Goal: Task Accomplishment & Management: Manage account settings

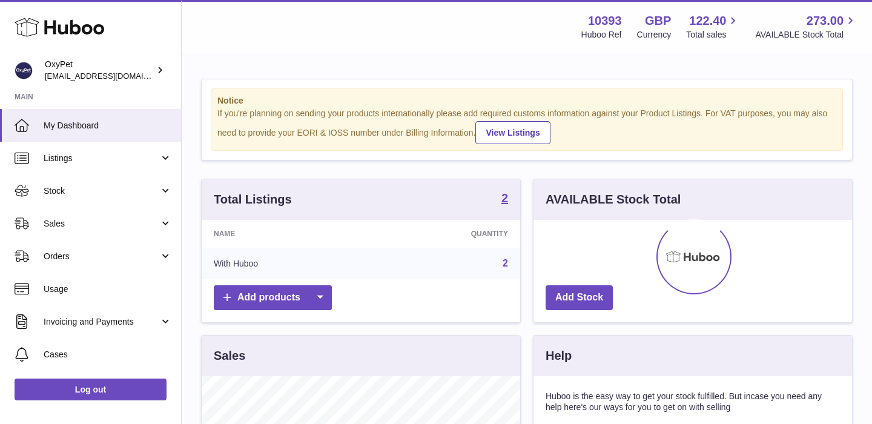
scroll to position [189, 319]
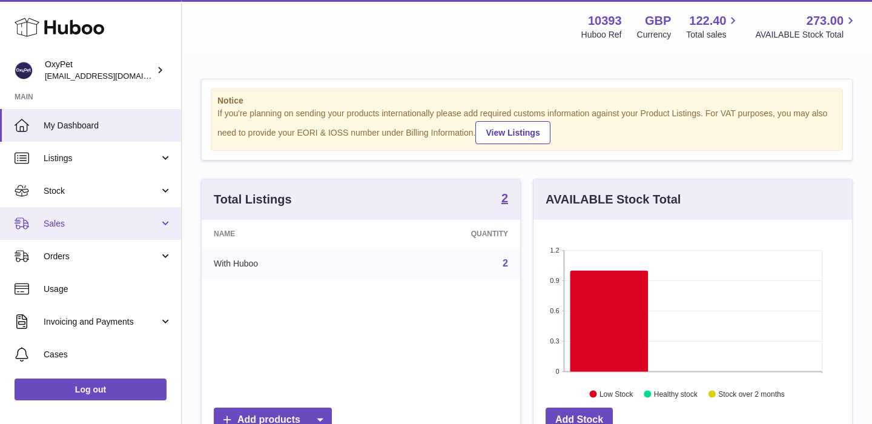
click at [119, 222] on span "Sales" at bounding box center [102, 224] width 116 height 12
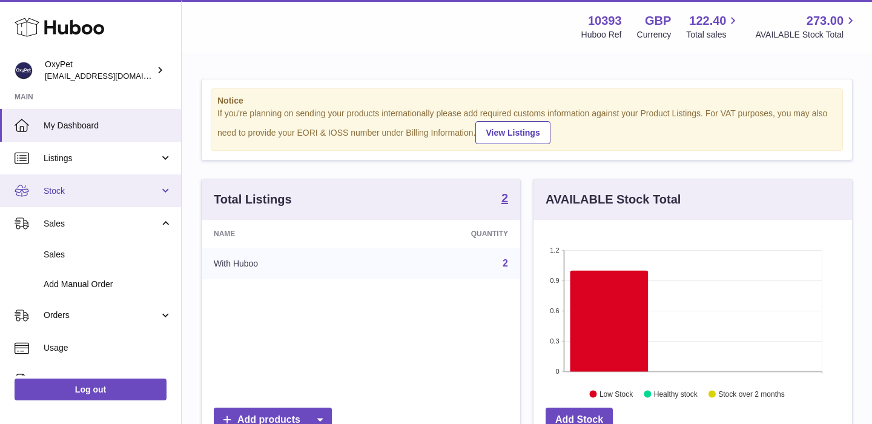
click at [105, 187] on span "Stock" at bounding box center [102, 191] width 116 height 12
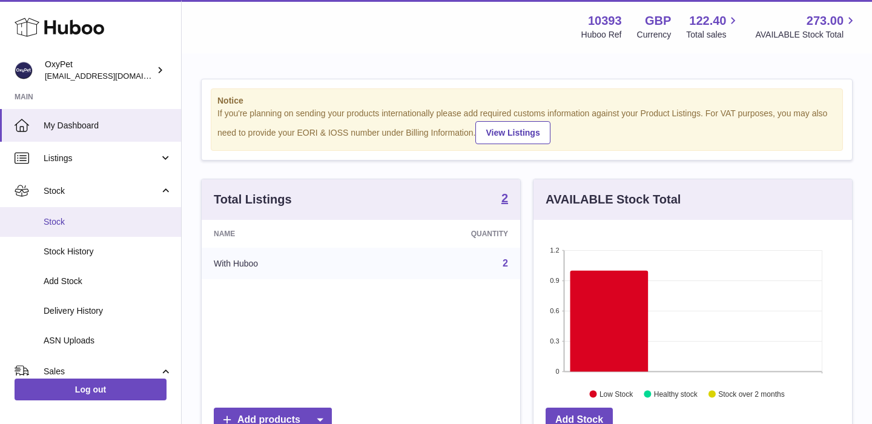
click at [94, 218] on span "Stock" at bounding box center [108, 222] width 128 height 12
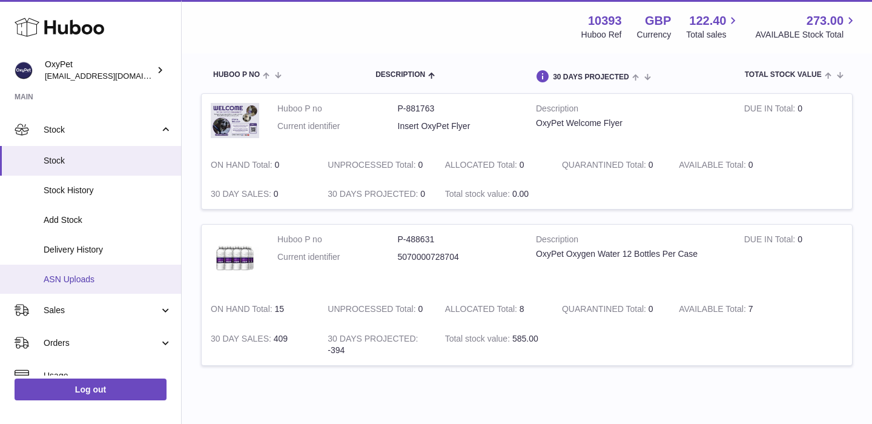
scroll to position [63, 0]
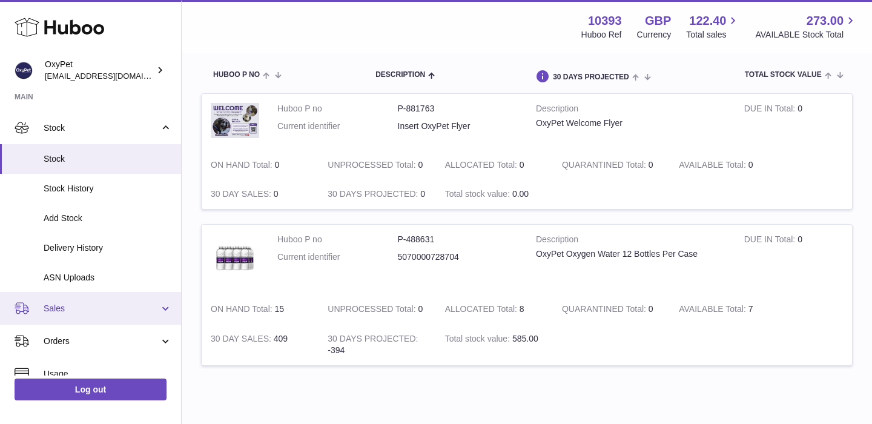
click at [96, 304] on span "Sales" at bounding box center [102, 309] width 116 height 12
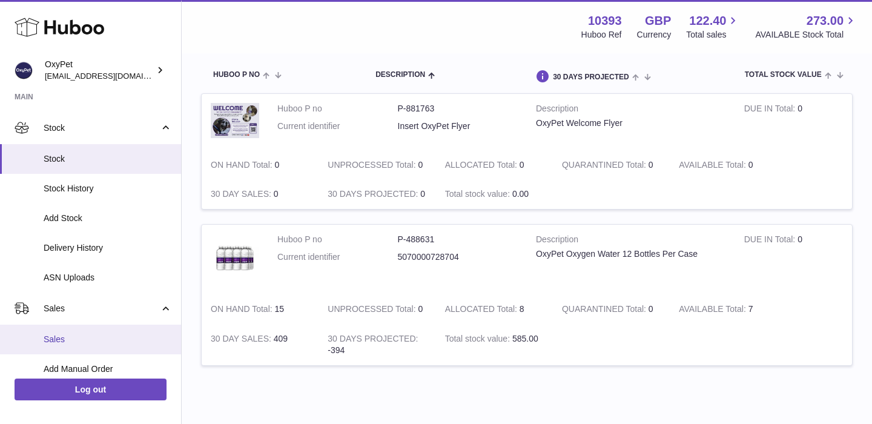
click at [84, 340] on span "Sales" at bounding box center [108, 340] width 128 height 12
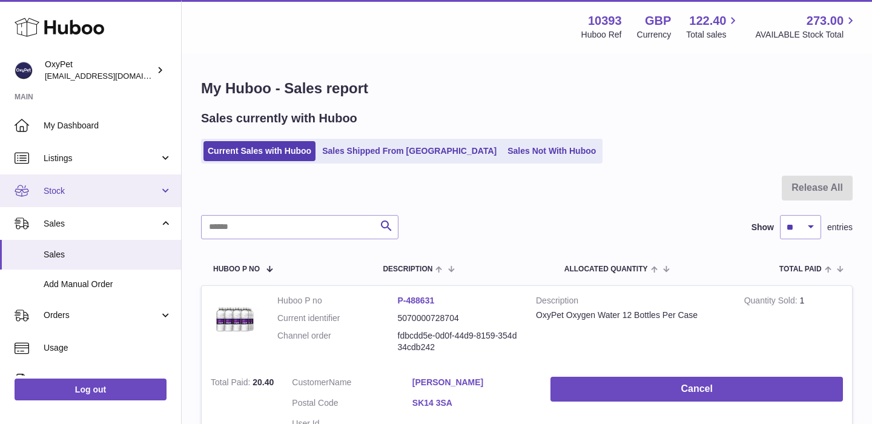
click at [95, 194] on span "Stock" at bounding box center [102, 191] width 116 height 12
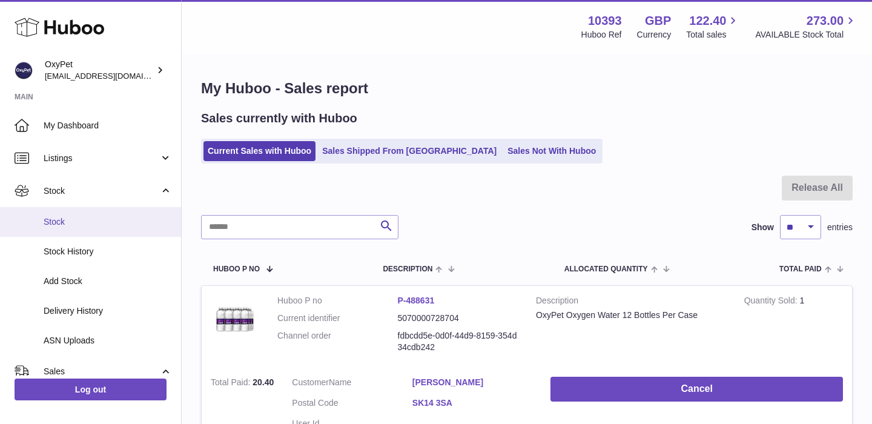
click at [88, 219] on span "Stock" at bounding box center [108, 222] width 128 height 12
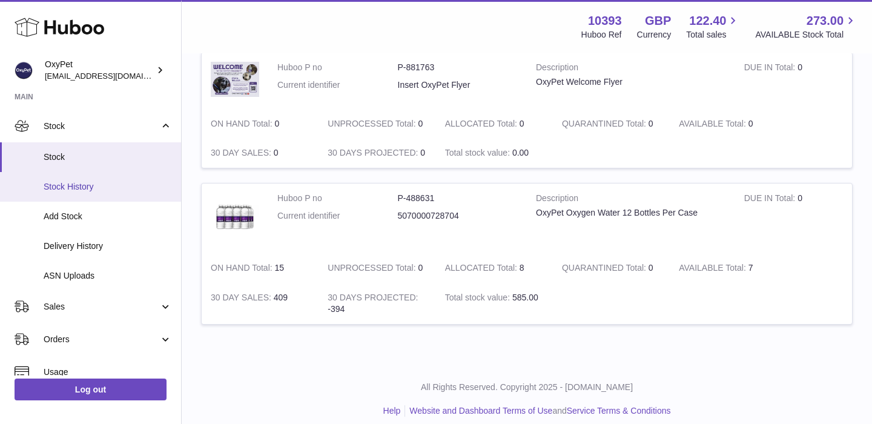
scroll to position [71, 0]
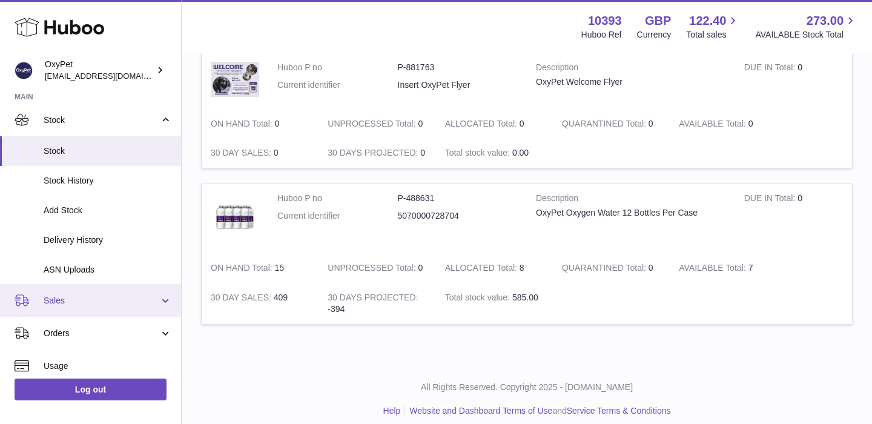
click at [115, 300] on span "Sales" at bounding box center [102, 301] width 116 height 12
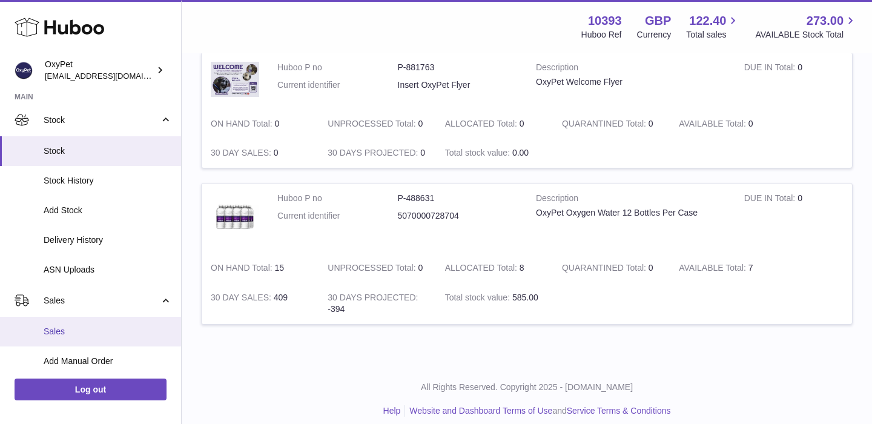
click at [103, 332] on span "Sales" at bounding box center [108, 332] width 128 height 12
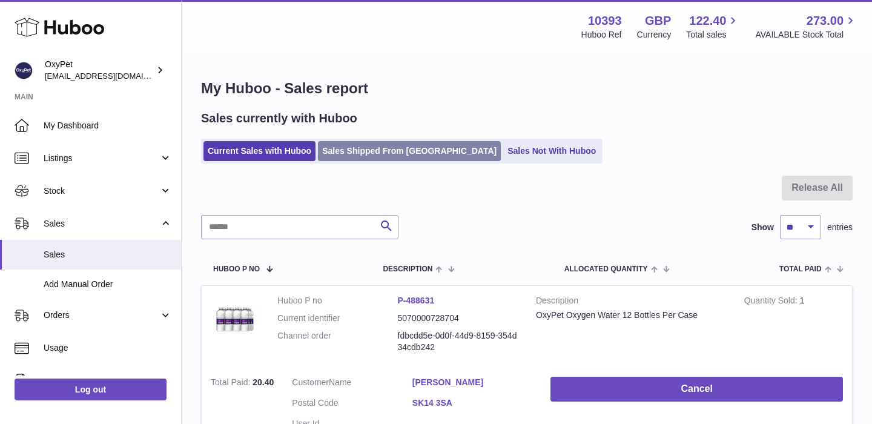
click at [373, 157] on link "Sales Shipped From [GEOGRAPHIC_DATA]" at bounding box center [409, 151] width 183 height 20
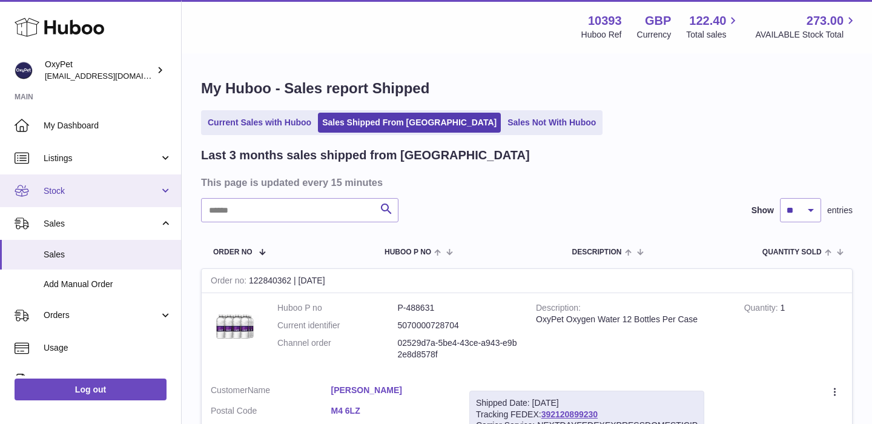
click at [134, 193] on span "Stock" at bounding box center [102, 191] width 116 height 12
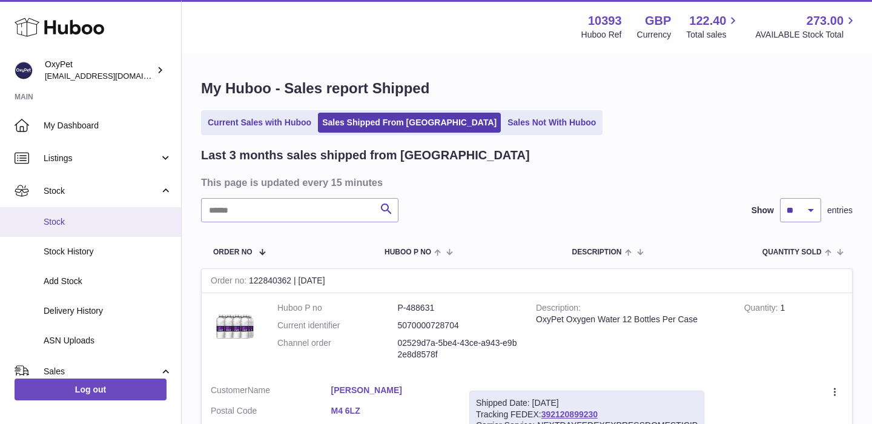
click at [111, 220] on span "Stock" at bounding box center [108, 222] width 128 height 12
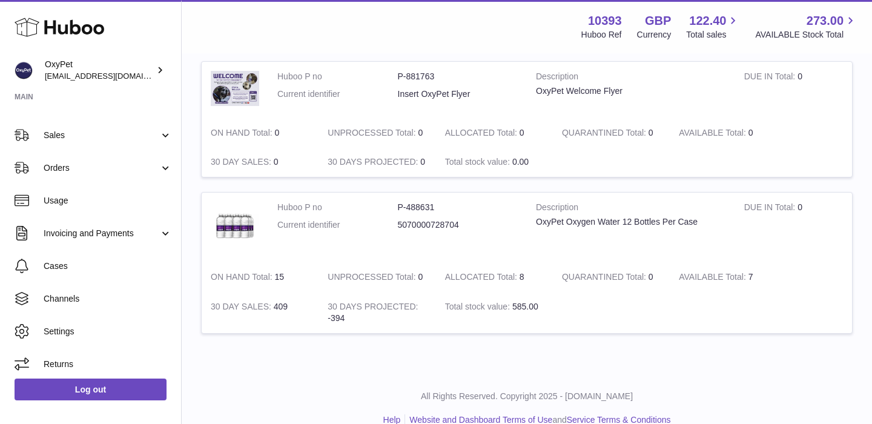
scroll to position [241, 0]
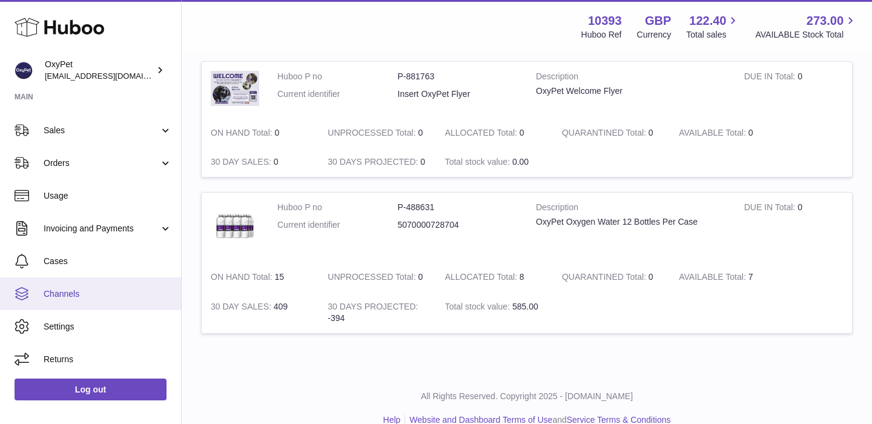
click at [65, 296] on span "Channels" at bounding box center [108, 294] width 128 height 12
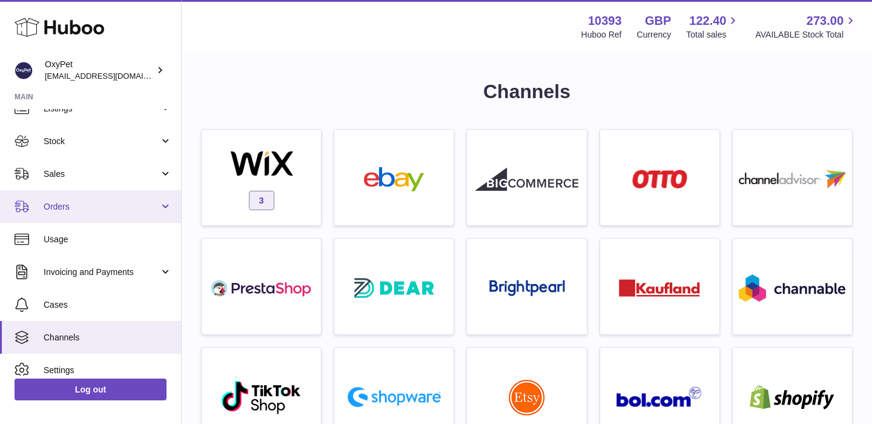
scroll to position [93, 0]
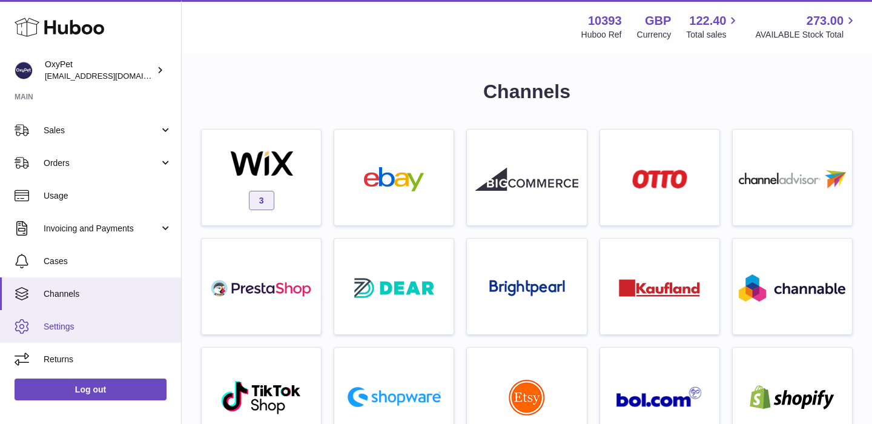
click at [64, 328] on span "Settings" at bounding box center [108, 327] width 128 height 12
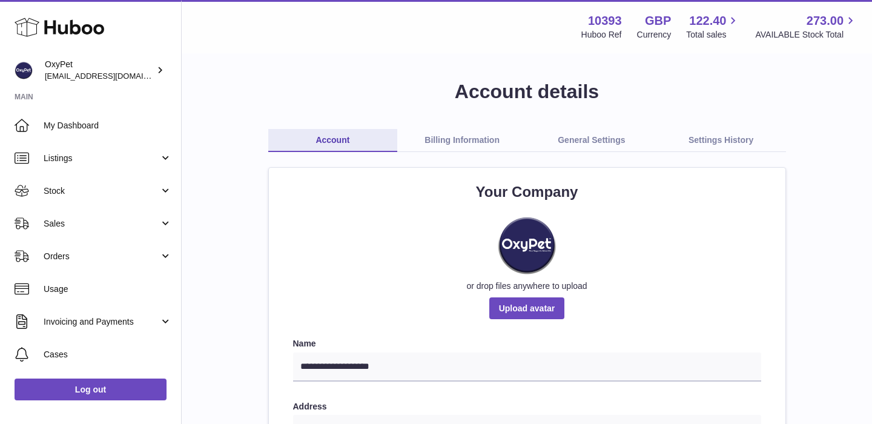
click at [581, 138] on link "General Settings" at bounding box center [592, 140] width 130 height 23
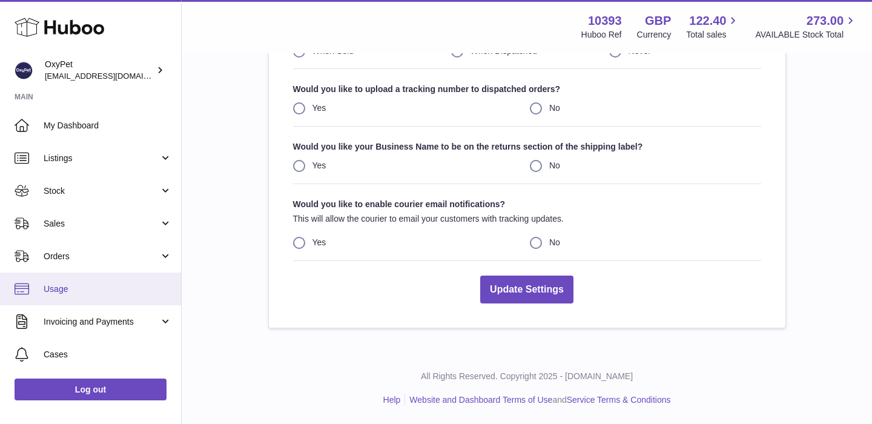
scroll to position [93, 0]
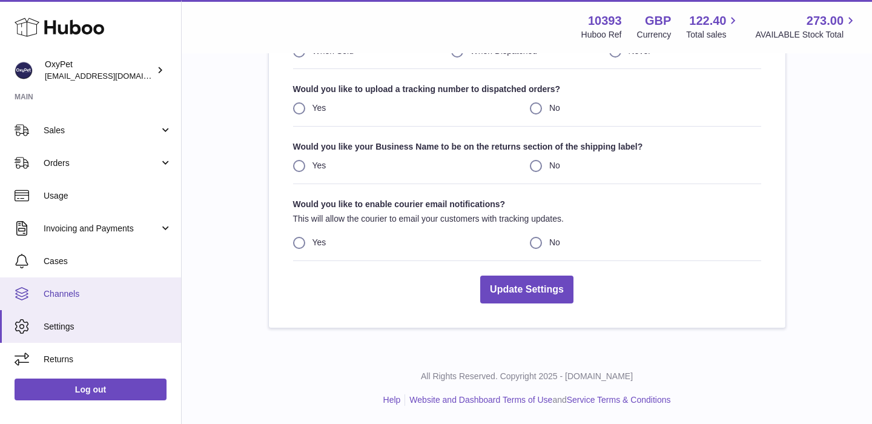
click at [89, 295] on span "Channels" at bounding box center [108, 294] width 128 height 12
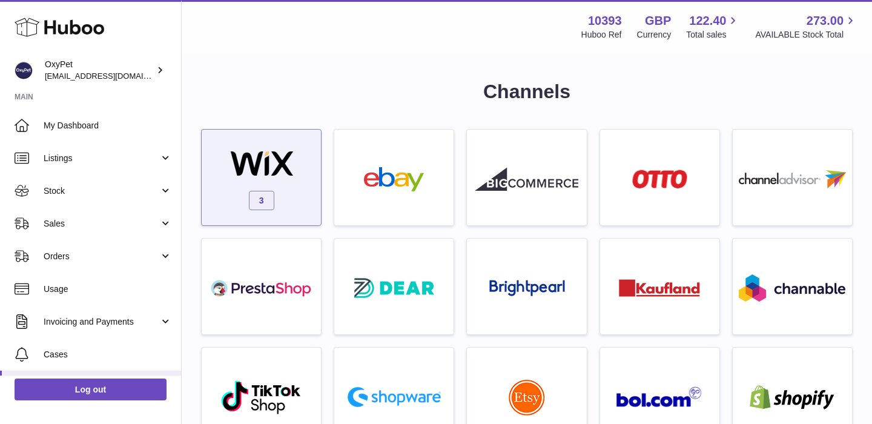
click at [300, 177] on div at bounding box center [261, 164] width 103 height 27
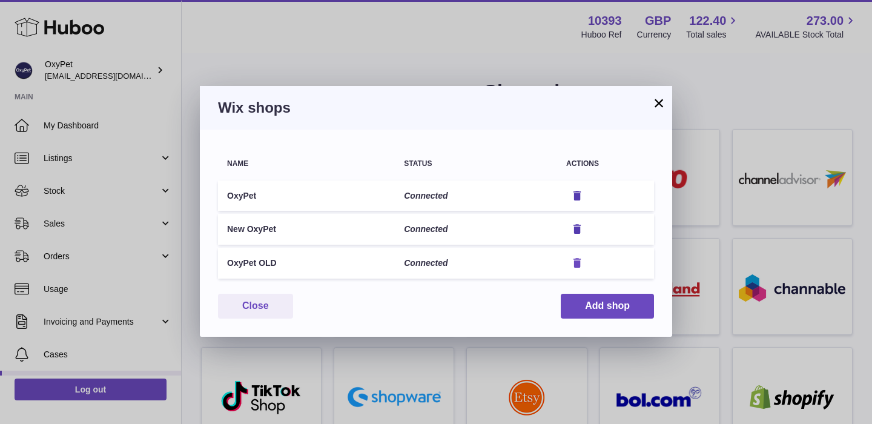
click at [575, 263] on icon "button" at bounding box center [577, 263] width 13 height 13
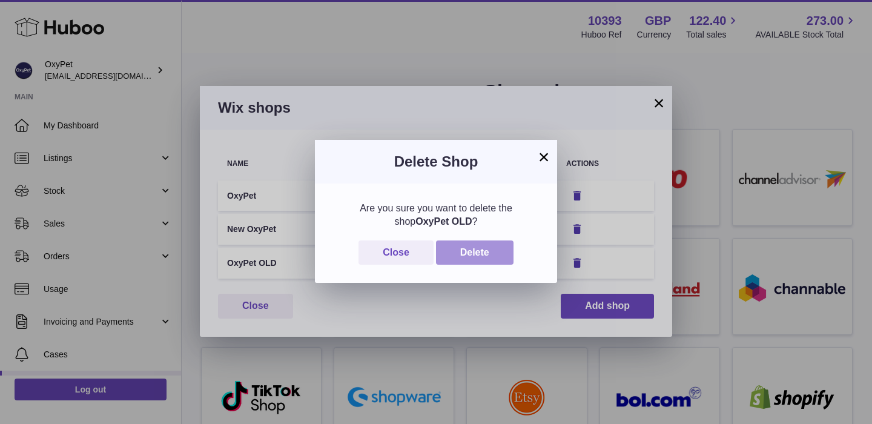
click at [485, 260] on button "Delete" at bounding box center [475, 252] width 78 height 25
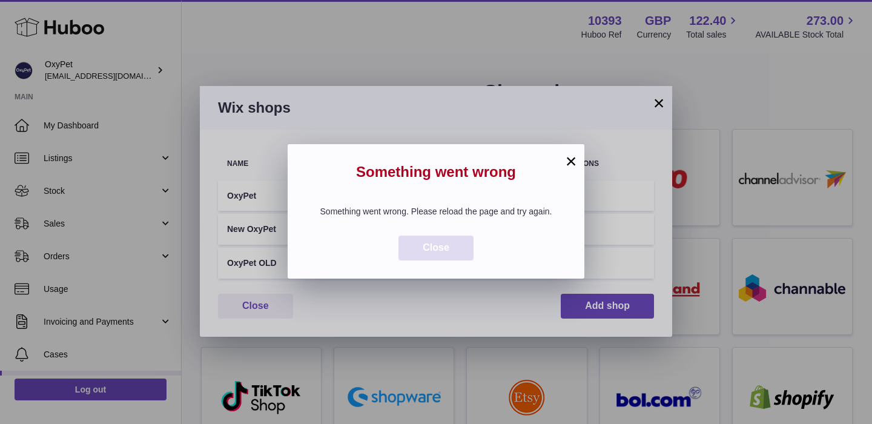
click at [427, 254] on button "Close" at bounding box center [436, 248] width 75 height 25
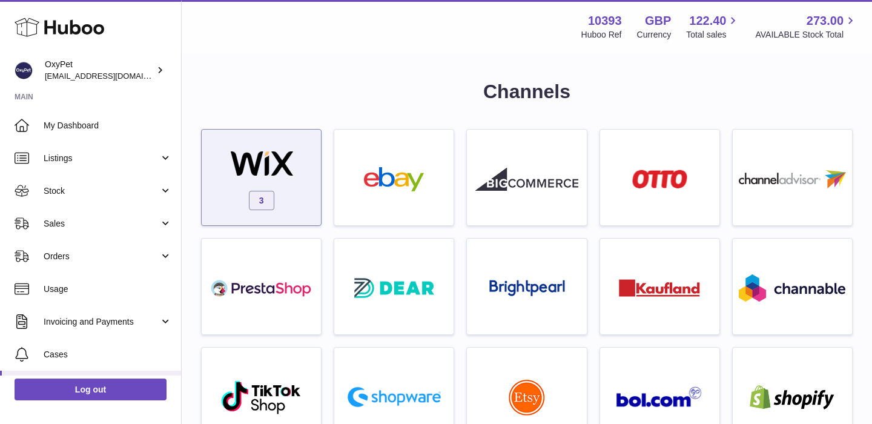
click at [305, 193] on div "3" at bounding box center [261, 181] width 107 height 78
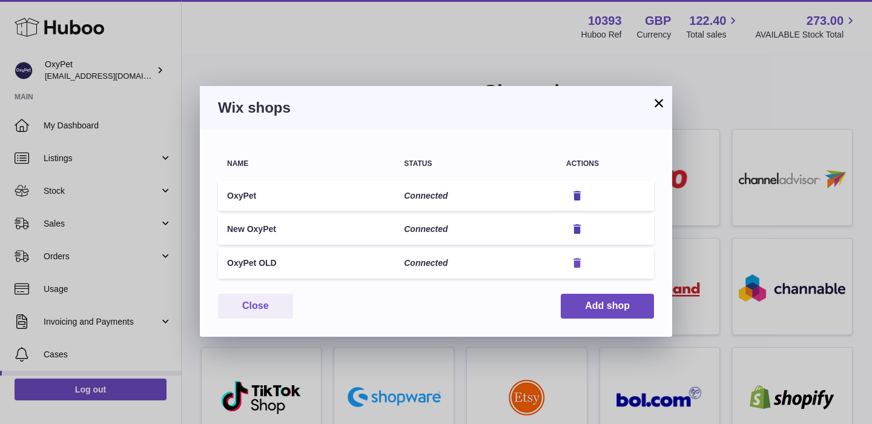
click at [579, 266] on icon "button" at bounding box center [577, 263] width 13 height 13
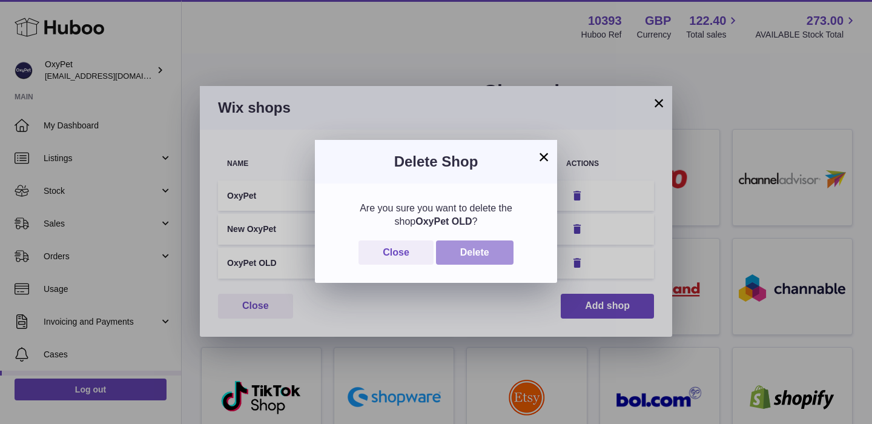
click at [487, 258] on button "Delete" at bounding box center [475, 252] width 78 height 25
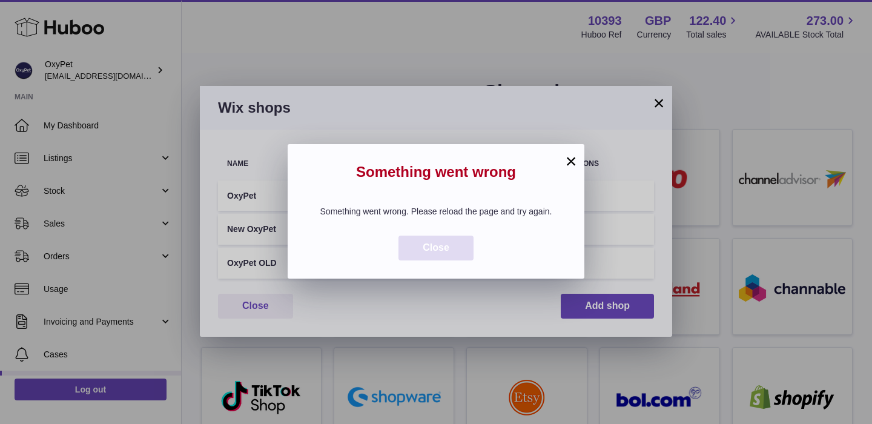
click at [440, 253] on span "Close" at bounding box center [436, 247] width 27 height 10
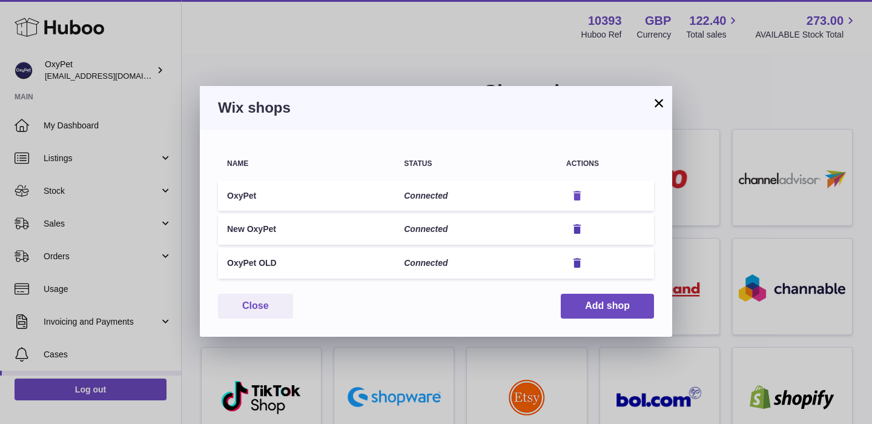
click at [577, 198] on icon "button" at bounding box center [577, 196] width 13 height 13
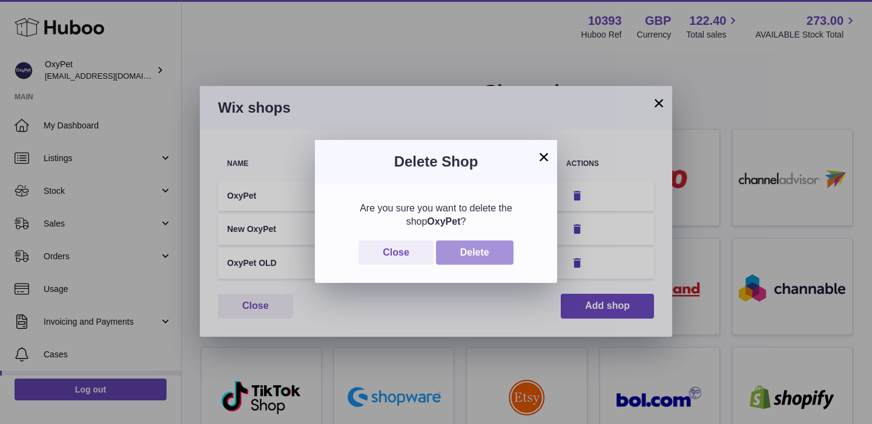
click at [483, 254] on button "Delete" at bounding box center [475, 252] width 78 height 25
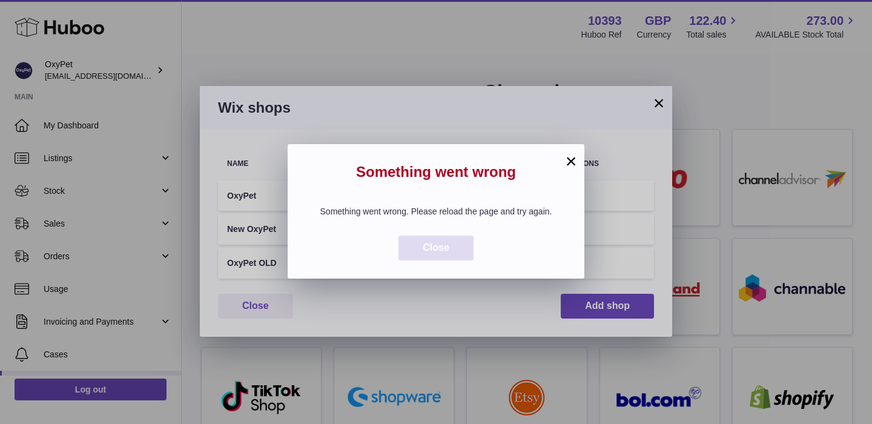
click at [449, 253] on span "Close" at bounding box center [436, 247] width 27 height 10
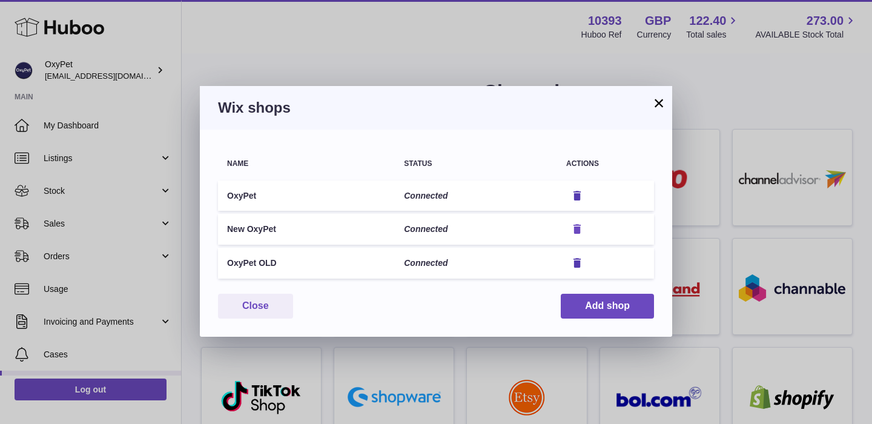
click at [577, 230] on icon "button" at bounding box center [577, 229] width 13 height 13
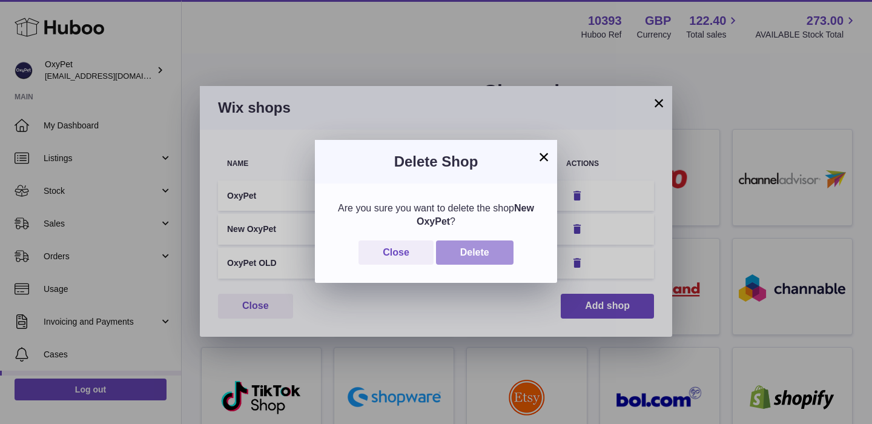
click at [497, 248] on button "Delete" at bounding box center [475, 252] width 78 height 25
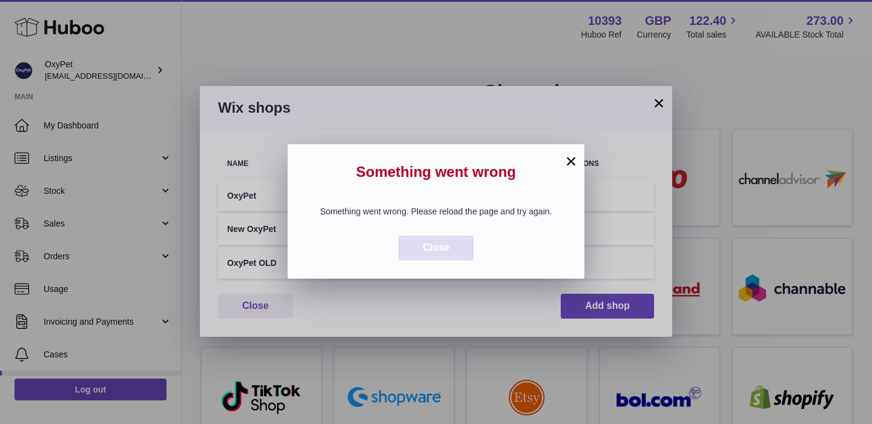
click at [434, 254] on button "Close" at bounding box center [436, 248] width 75 height 25
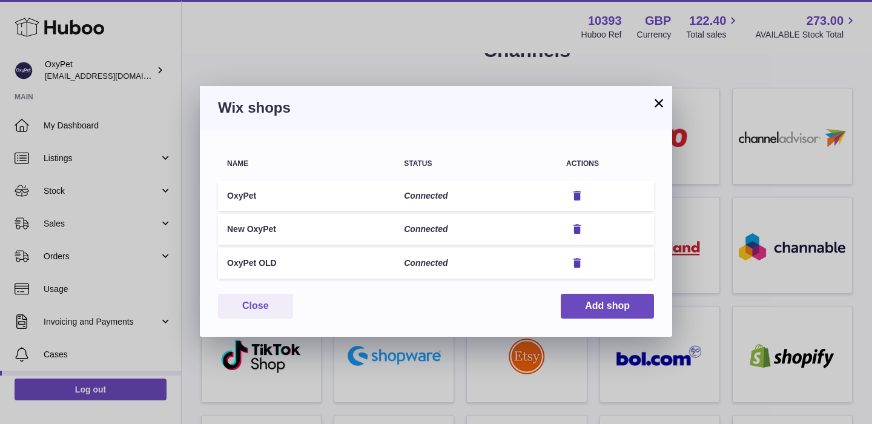
scroll to position [42, 0]
click at [578, 231] on icon "button" at bounding box center [577, 229] width 13 height 13
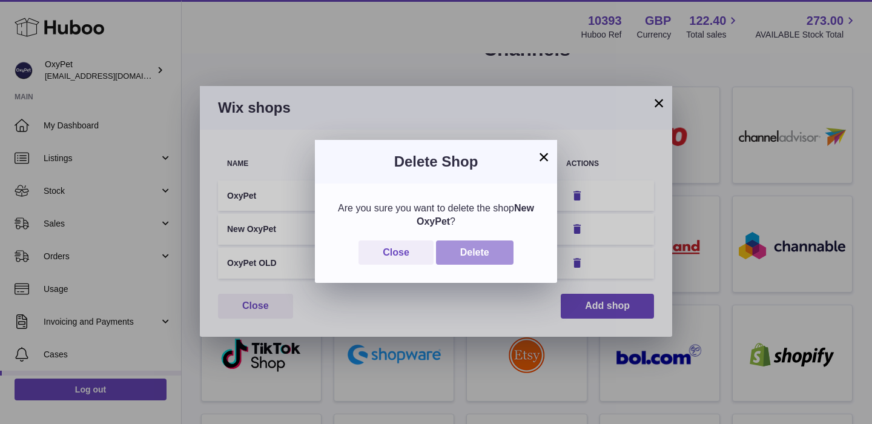
click at [491, 250] on button "Delete" at bounding box center [475, 252] width 78 height 25
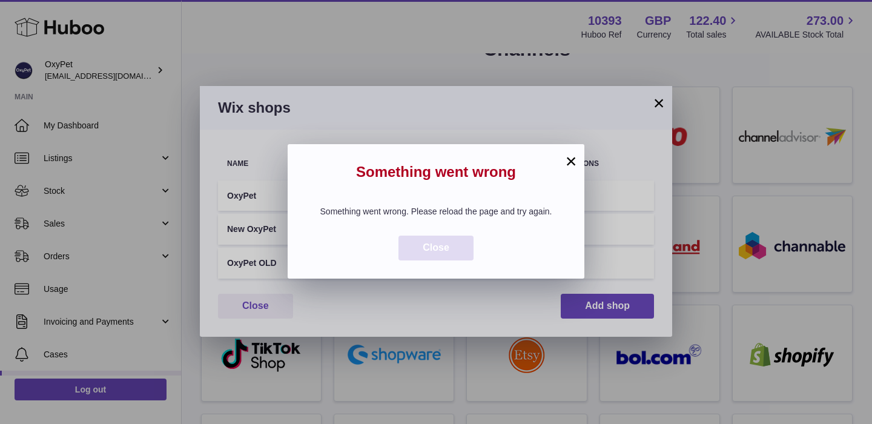
click at [458, 246] on button "Close" at bounding box center [436, 248] width 75 height 25
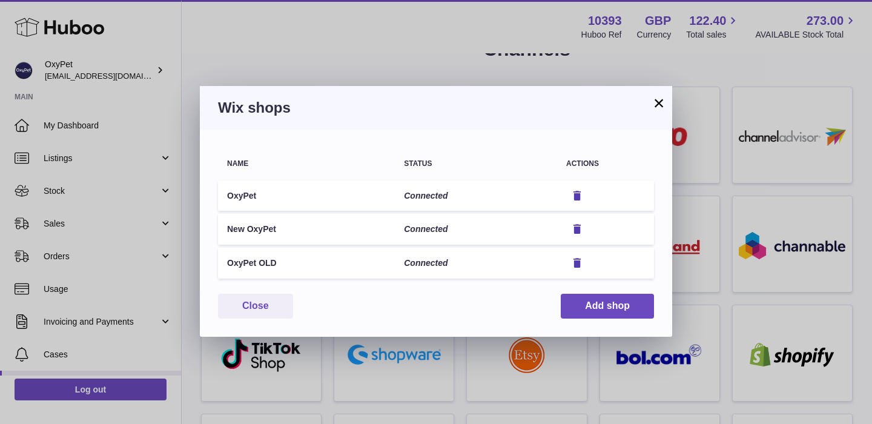
click at [660, 97] on button "×" at bounding box center [659, 103] width 15 height 15
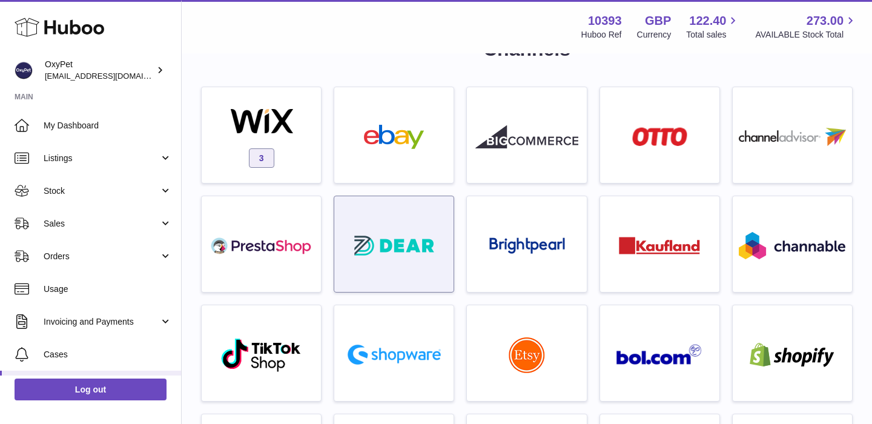
scroll to position [0, 0]
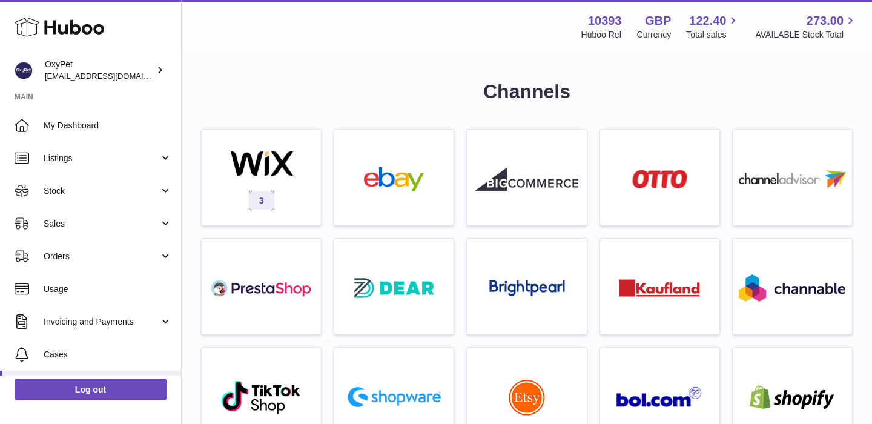
click at [85, 28] on icon at bounding box center [60, 27] width 90 height 24
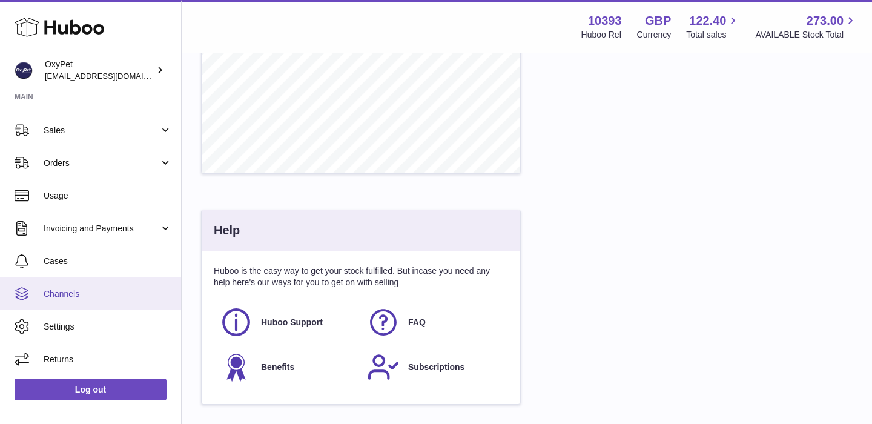
scroll to position [603, 0]
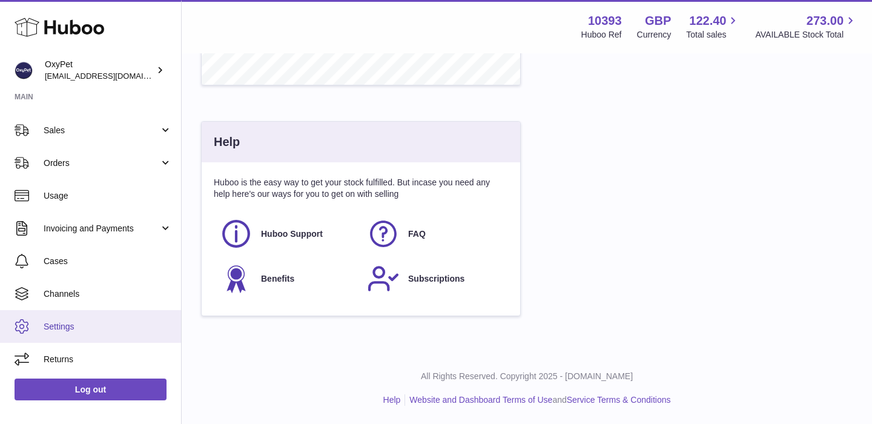
click at [71, 325] on span "Settings" at bounding box center [108, 327] width 128 height 12
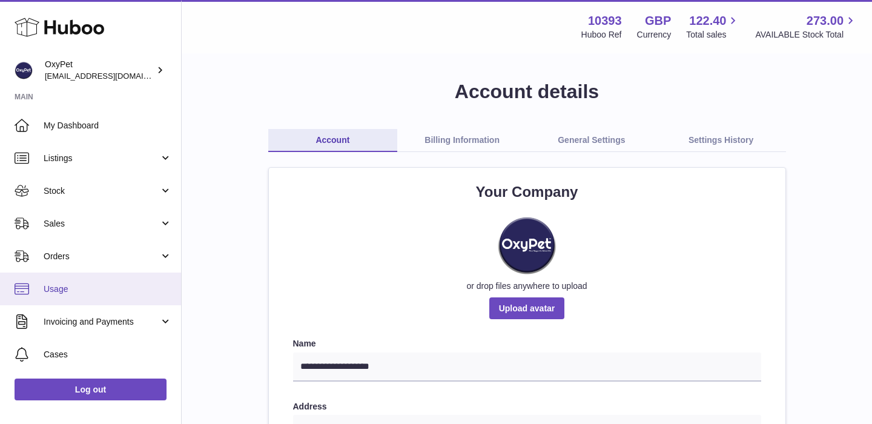
scroll to position [93, 0]
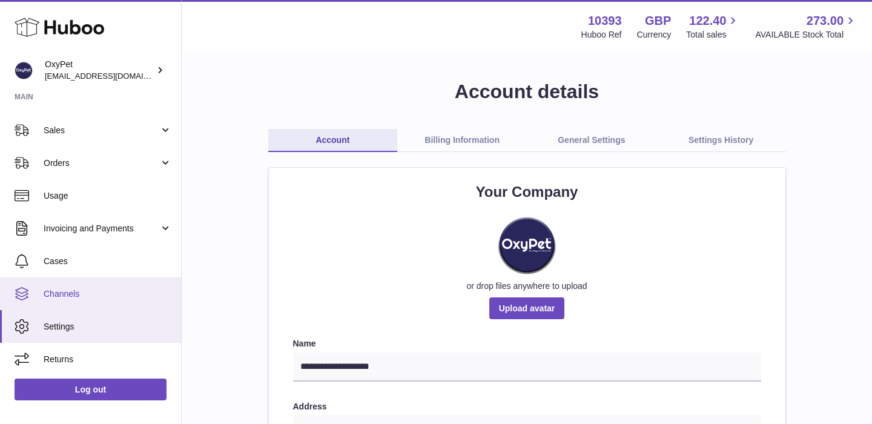
click at [75, 292] on span "Channels" at bounding box center [108, 294] width 128 height 12
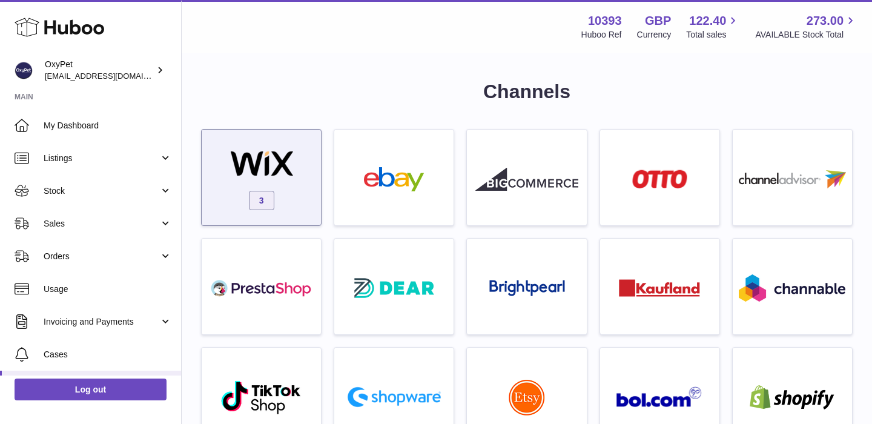
click at [273, 162] on img at bounding box center [261, 163] width 103 height 24
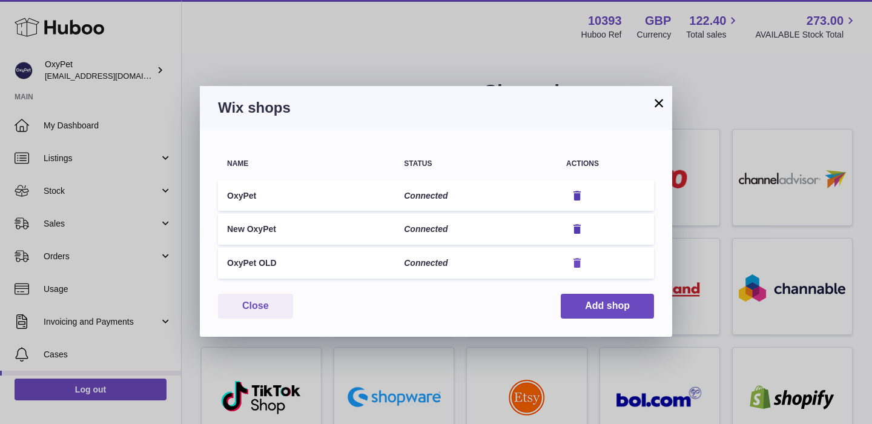
click at [579, 264] on icon "button" at bounding box center [577, 263] width 13 height 13
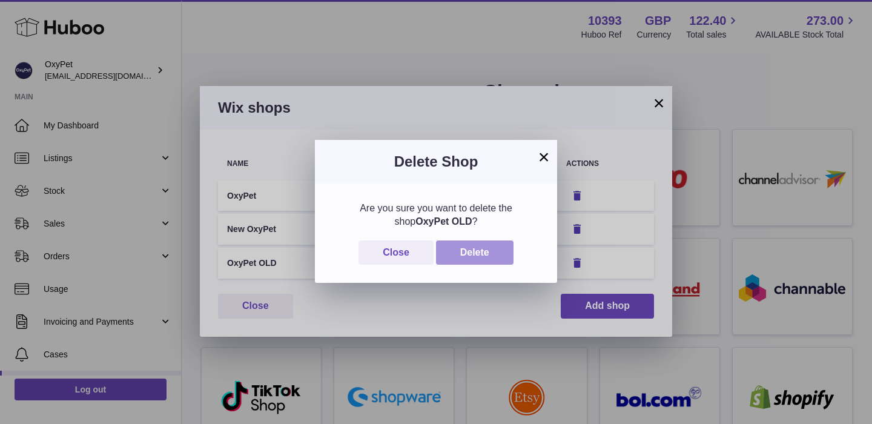
click at [463, 257] on button "Delete" at bounding box center [475, 252] width 78 height 25
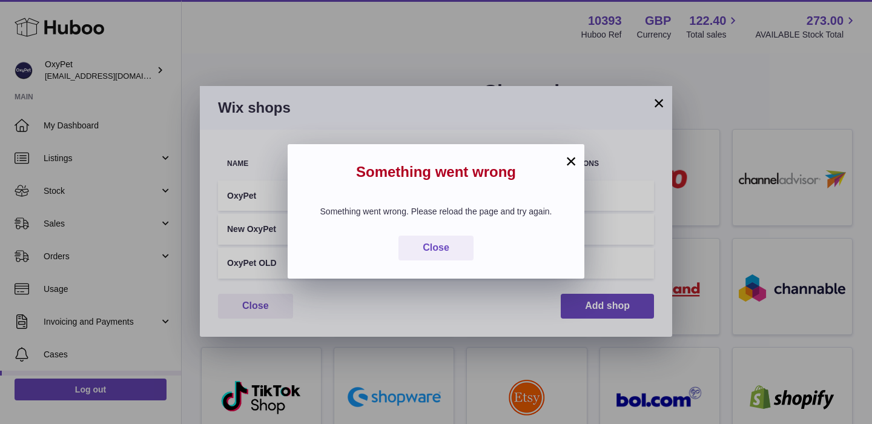
click at [566, 165] on button "×" at bounding box center [571, 161] width 15 height 15
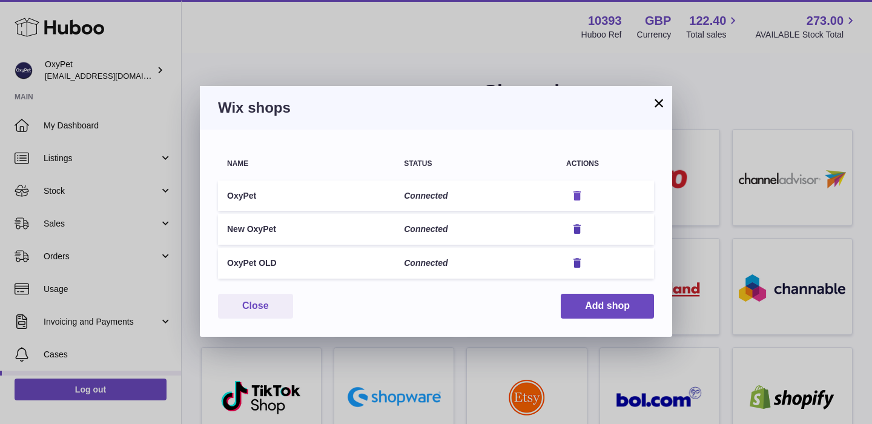
click at [577, 194] on icon "button" at bounding box center [577, 196] width 13 height 13
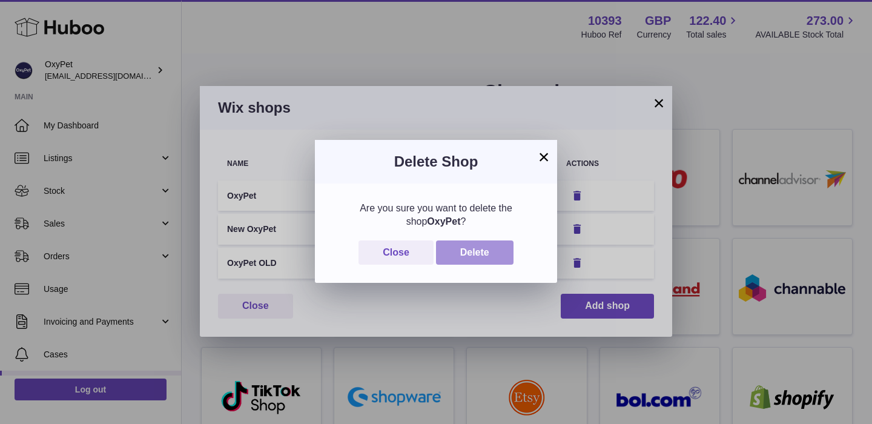
click at [485, 247] on button "Delete" at bounding box center [475, 252] width 78 height 25
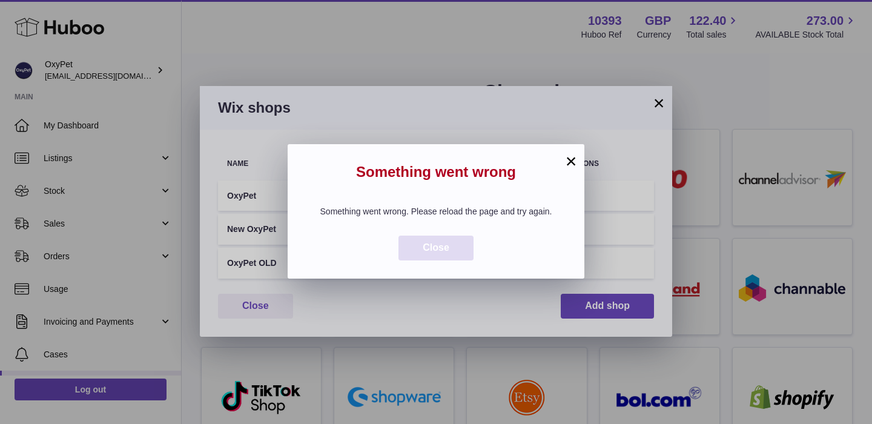
click at [440, 242] on button "Close" at bounding box center [436, 248] width 75 height 25
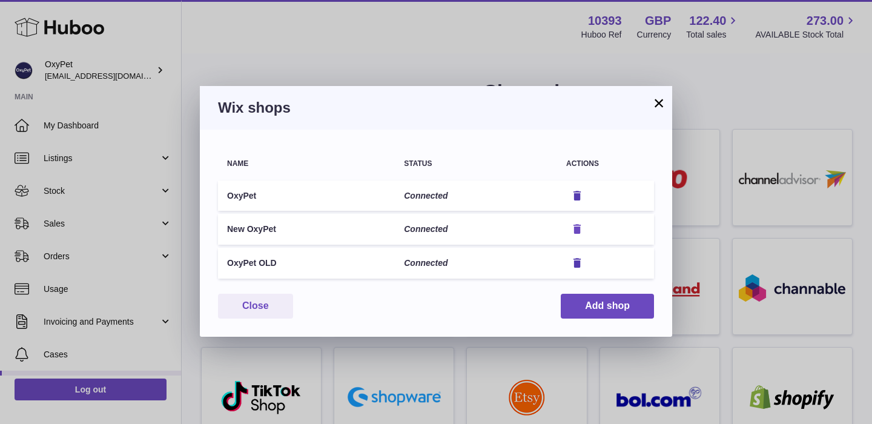
click at [580, 230] on icon "button" at bounding box center [577, 229] width 13 height 13
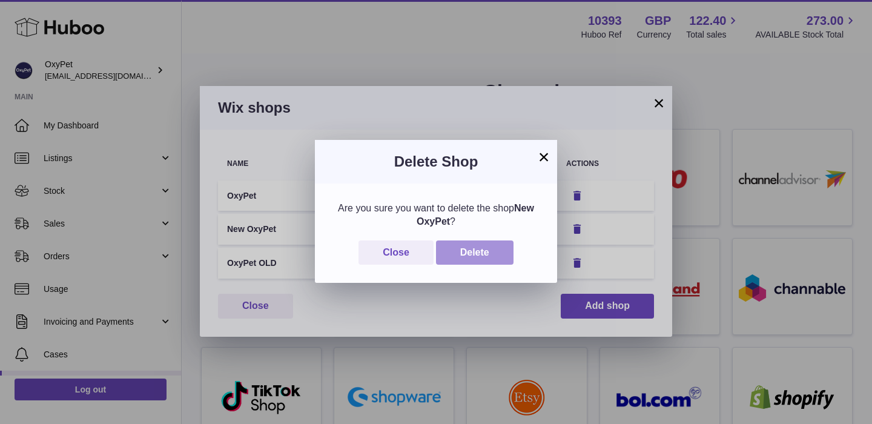
click at [478, 255] on button "Delete" at bounding box center [475, 252] width 78 height 25
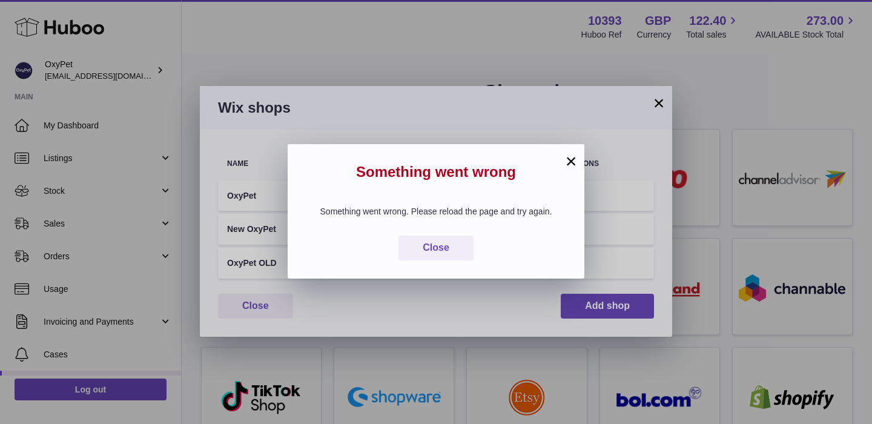
click at [573, 160] on button "×" at bounding box center [571, 161] width 15 height 15
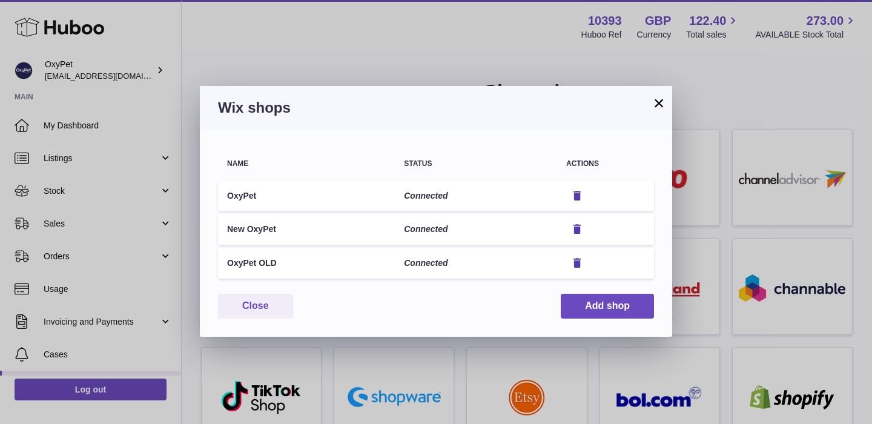
click at [658, 103] on button "×" at bounding box center [659, 103] width 15 height 15
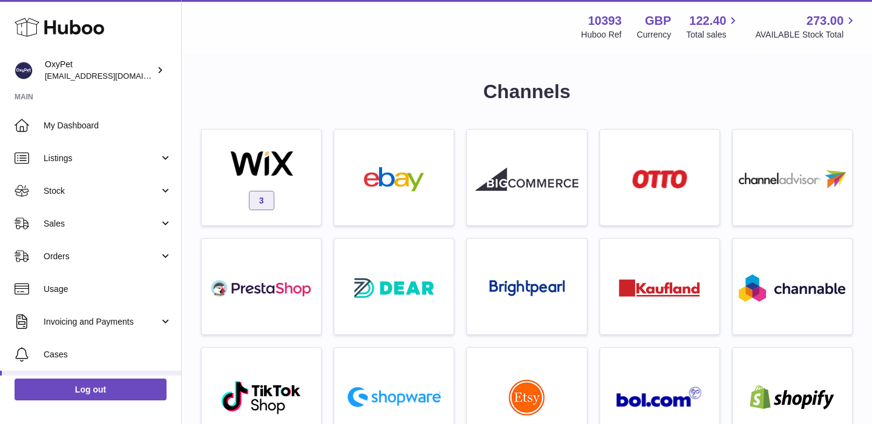
click at [72, 27] on use at bounding box center [60, 27] width 90 height 19
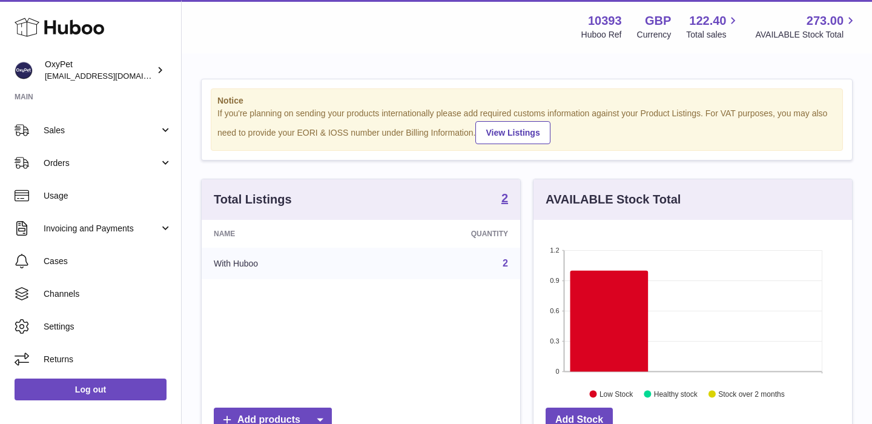
scroll to position [189, 319]
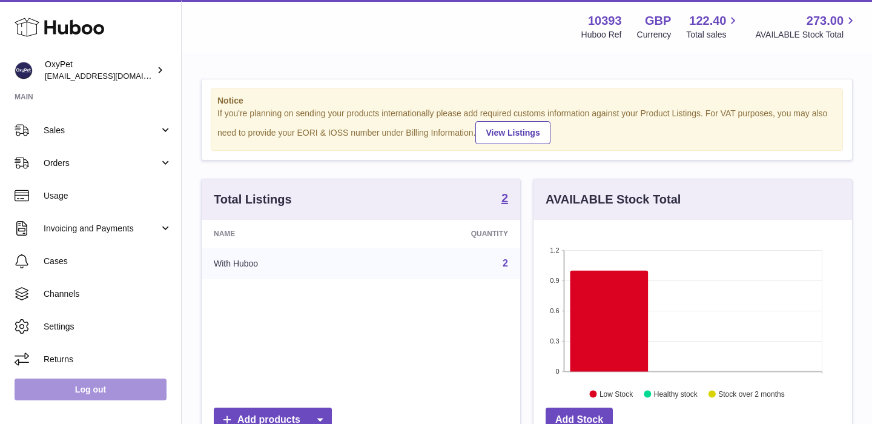
click at [99, 396] on link "Log out" at bounding box center [91, 390] width 152 height 22
